Goal: Transaction & Acquisition: Subscribe to service/newsletter

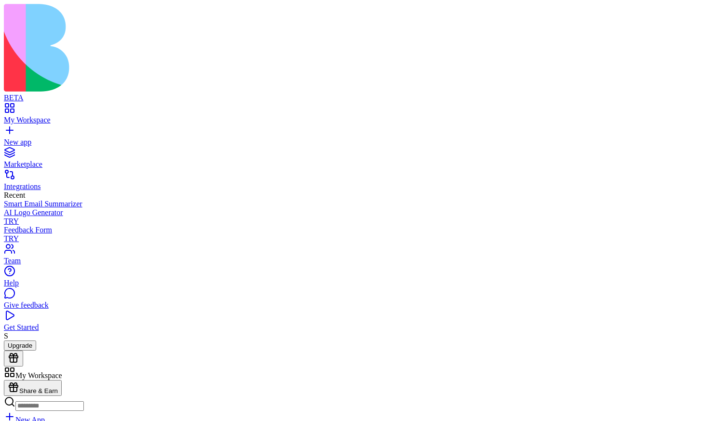
click at [36, 351] on button "Upgrade" at bounding box center [20, 345] width 32 height 10
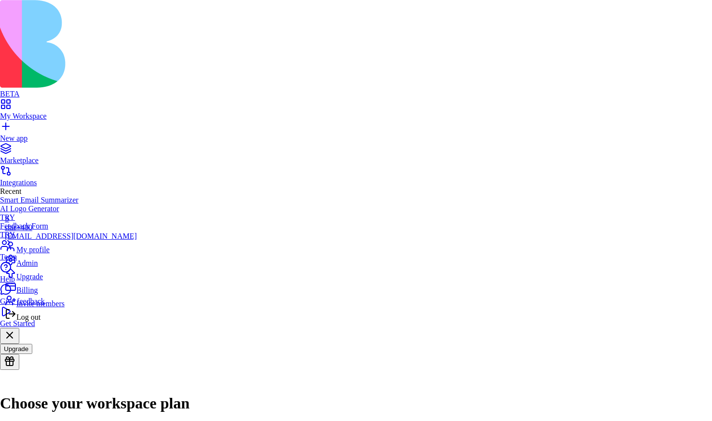
click at [38, 321] on span "Log out" at bounding box center [28, 317] width 24 height 8
